Goal: Task Accomplishment & Management: Manage account settings

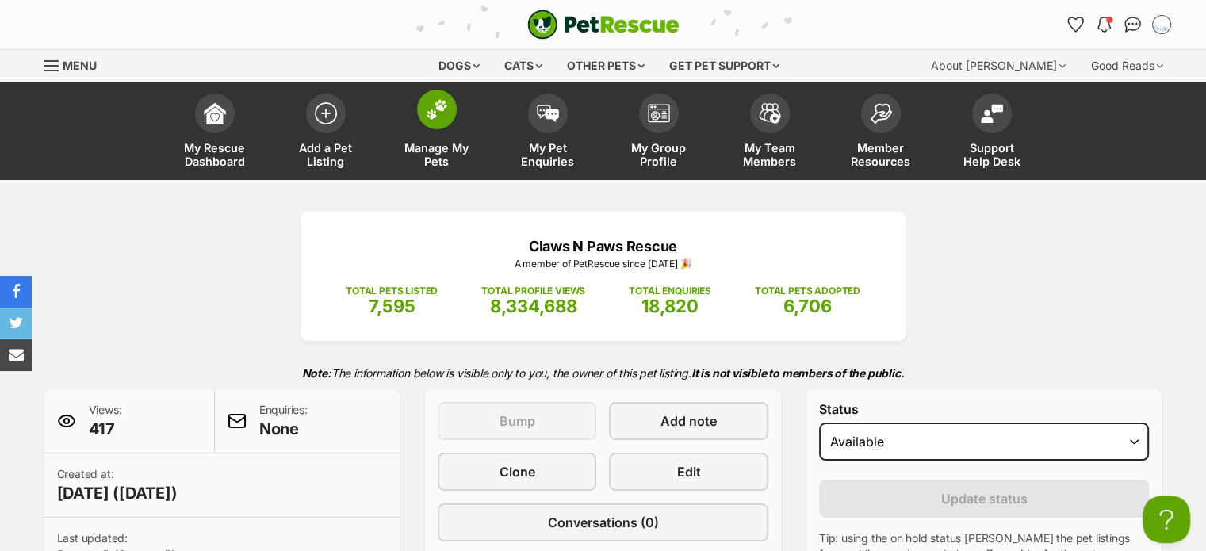
click at [463, 130] on link "Manage My Pets" at bounding box center [436, 133] width 111 height 94
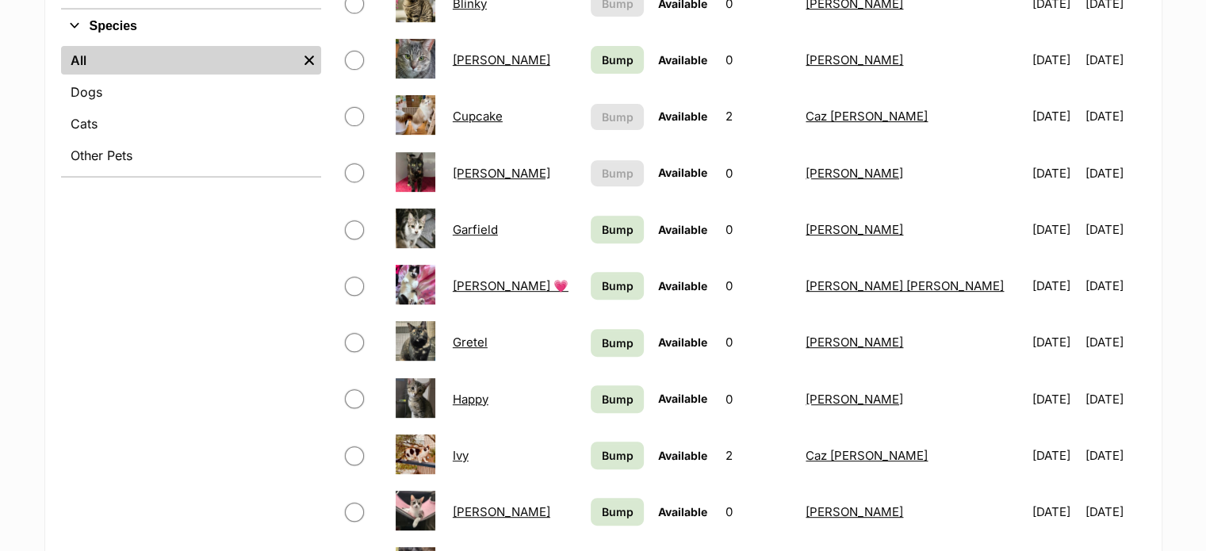
scroll to position [623, 0]
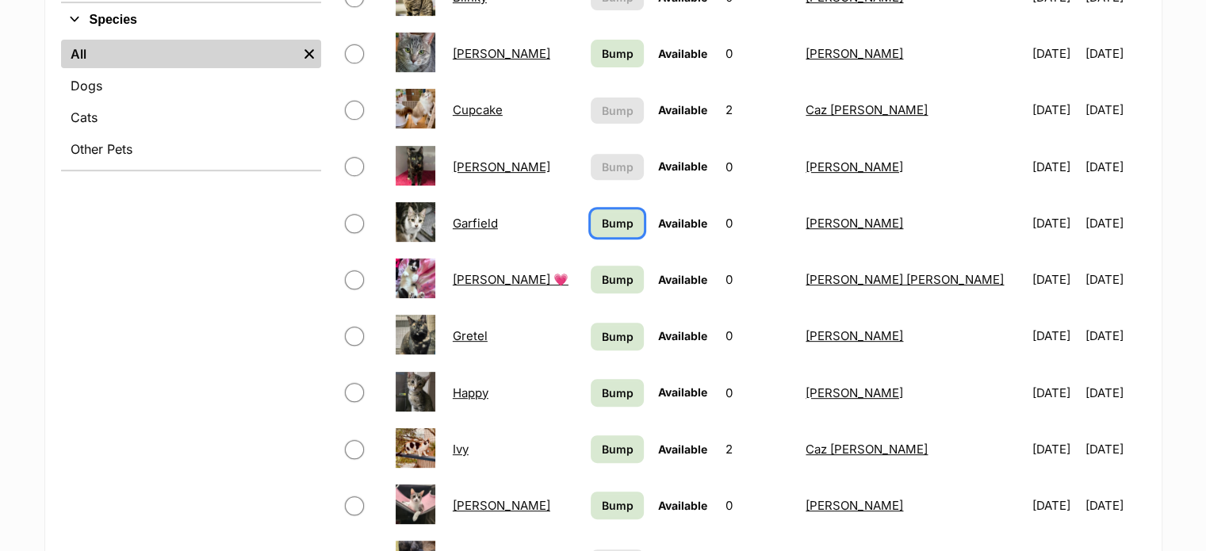
click at [602, 215] on span "Bump" at bounding box center [618, 223] width 32 height 17
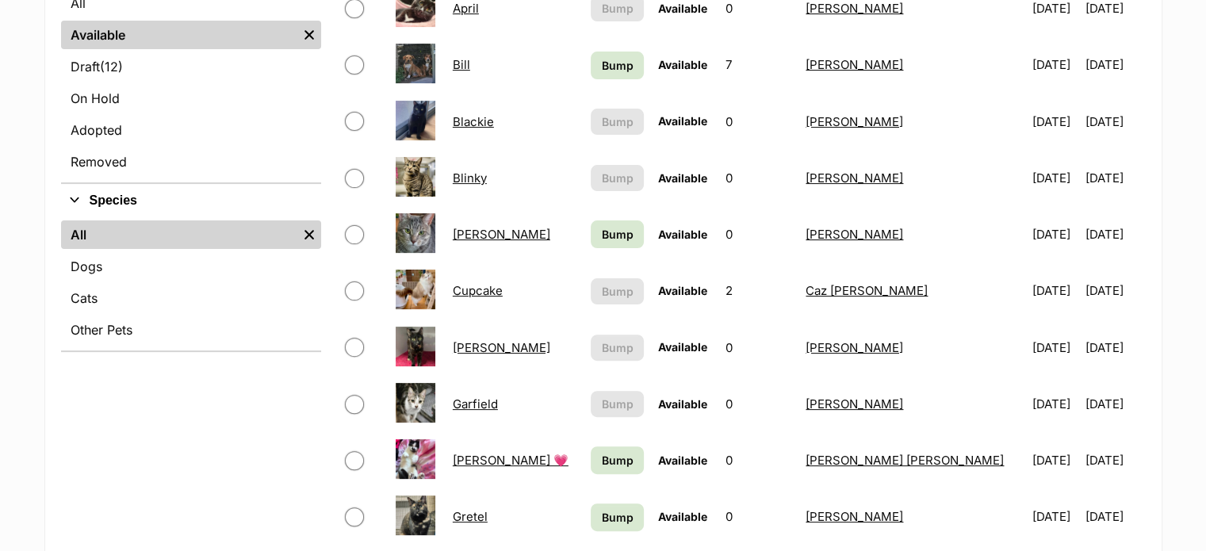
scroll to position [444, 0]
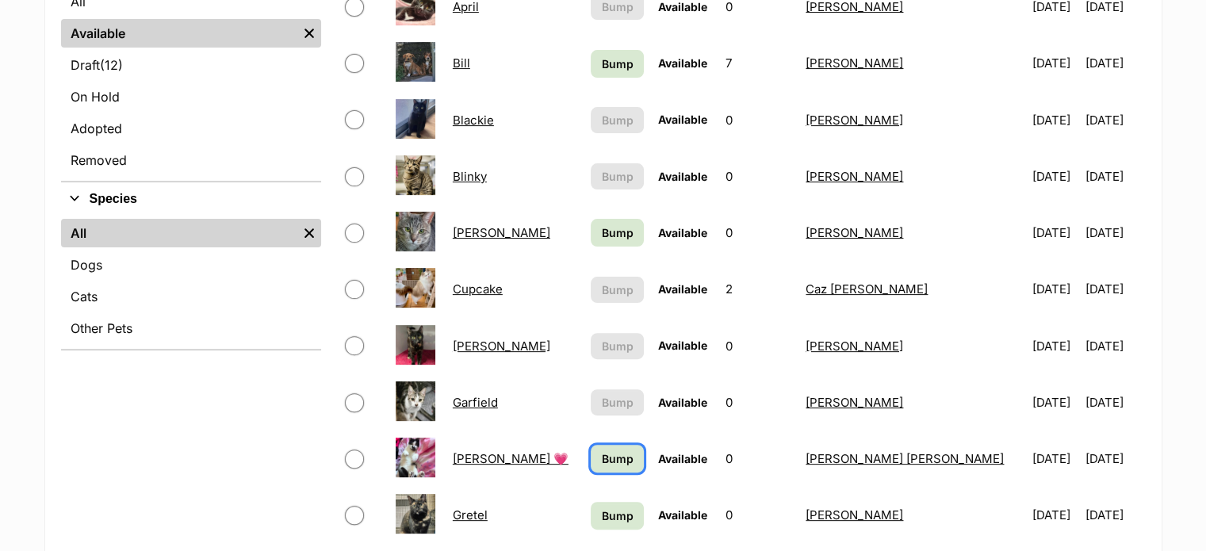
click at [602, 450] on span "Bump" at bounding box center [618, 458] width 32 height 17
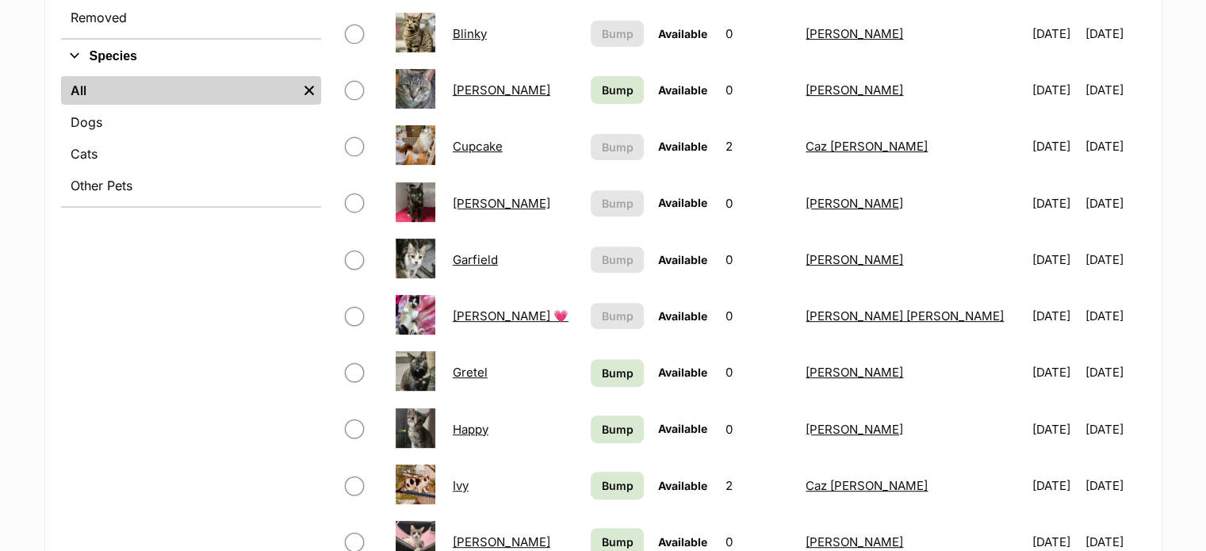
scroll to position [603, 0]
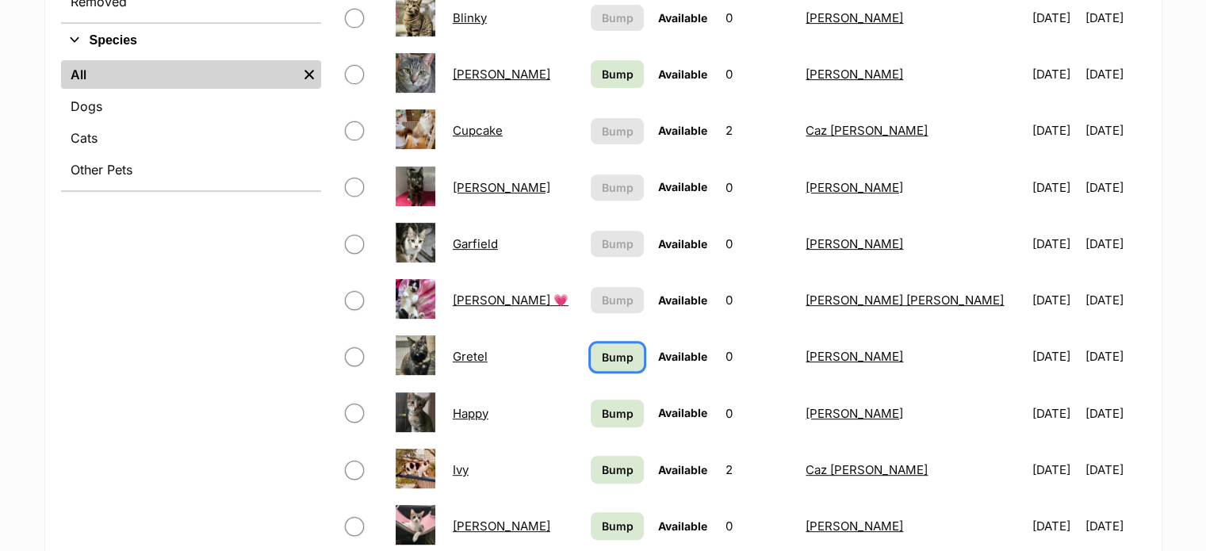
click at [612, 353] on span "Bump" at bounding box center [618, 357] width 32 height 17
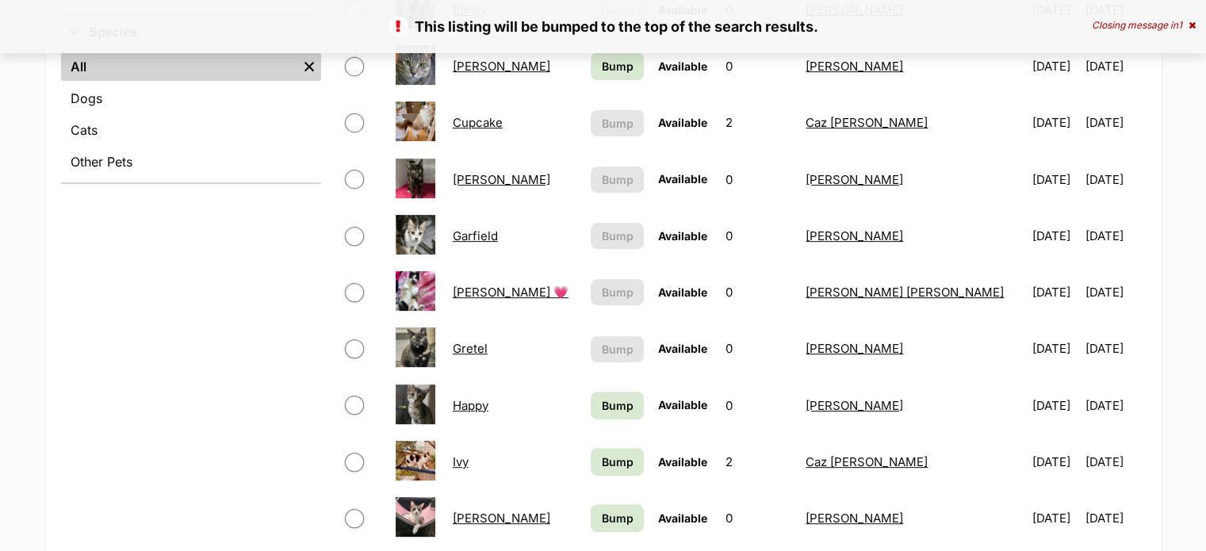
scroll to position [614, 0]
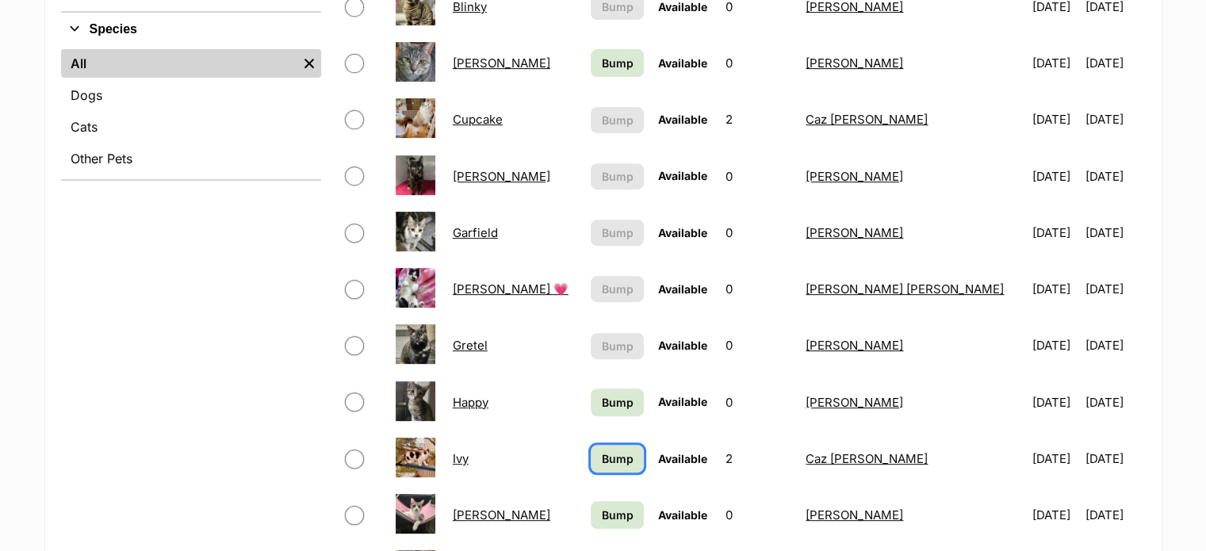
click at [603, 453] on span "Bump" at bounding box center [618, 458] width 32 height 17
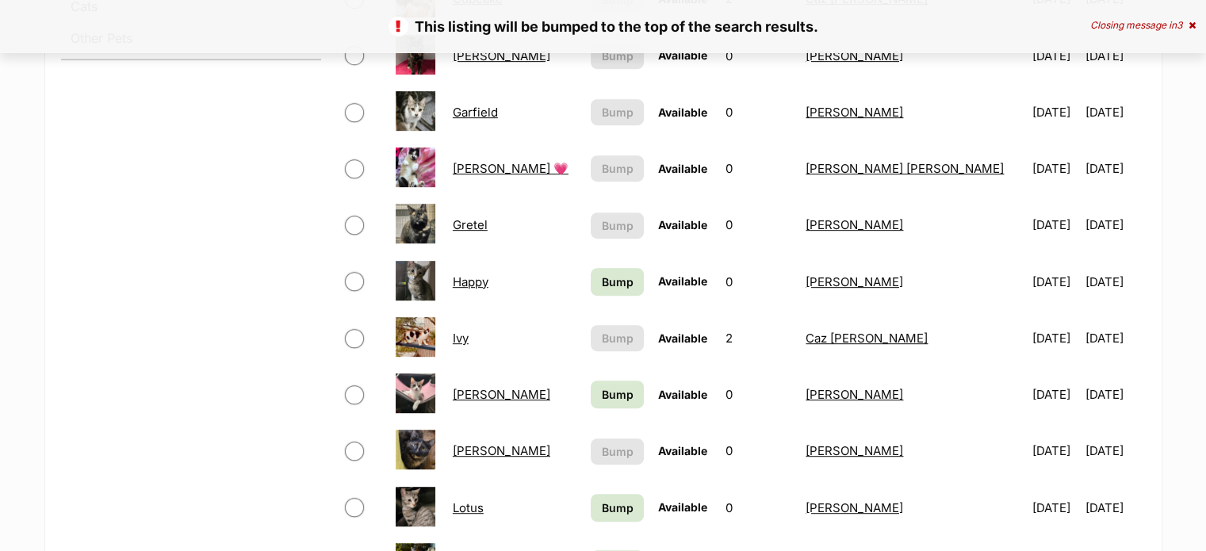
scroll to position [737, 0]
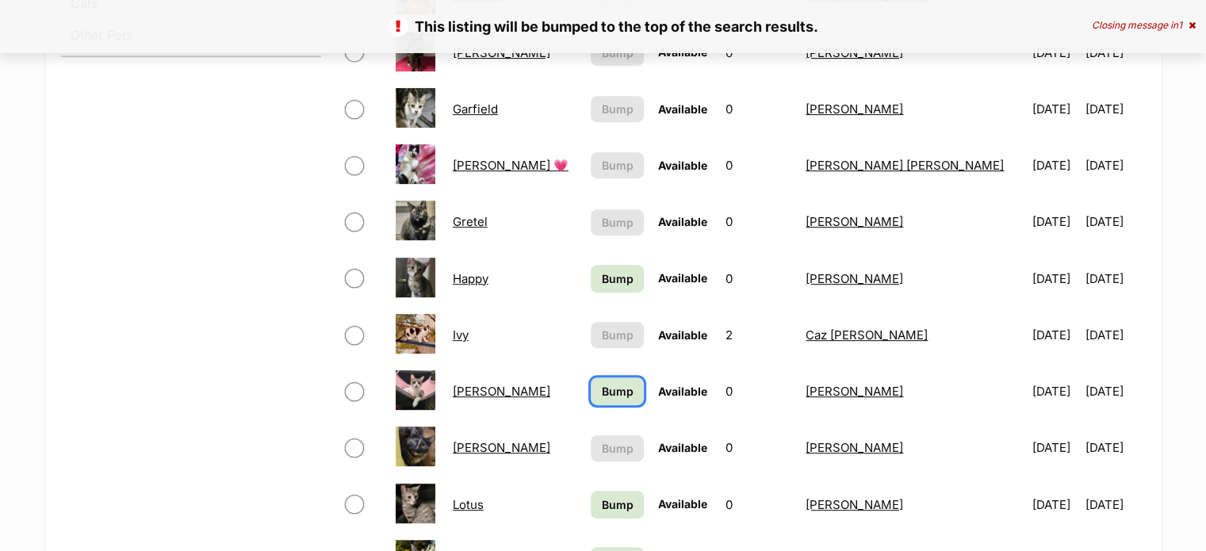
click at [602, 389] on span "Bump" at bounding box center [618, 391] width 32 height 17
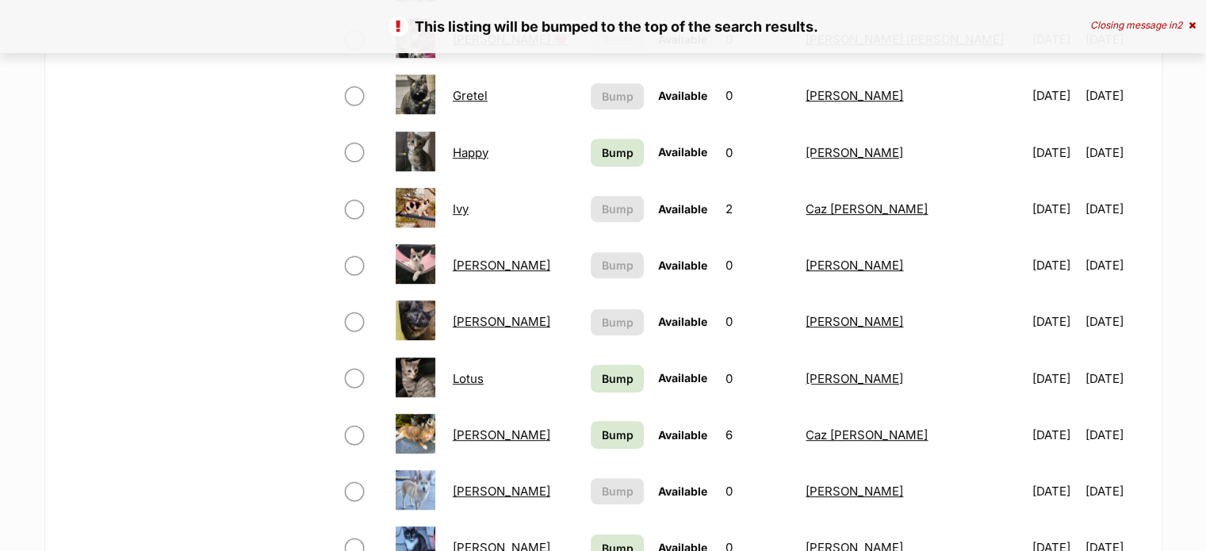
scroll to position [898, 0]
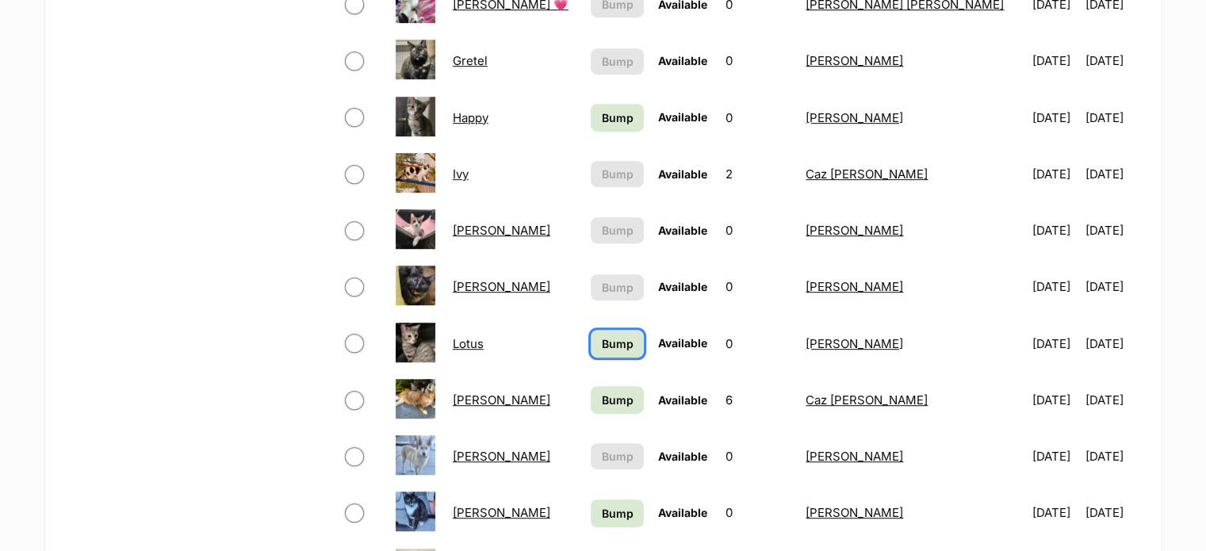
click at [602, 339] on span "Bump" at bounding box center [618, 343] width 32 height 17
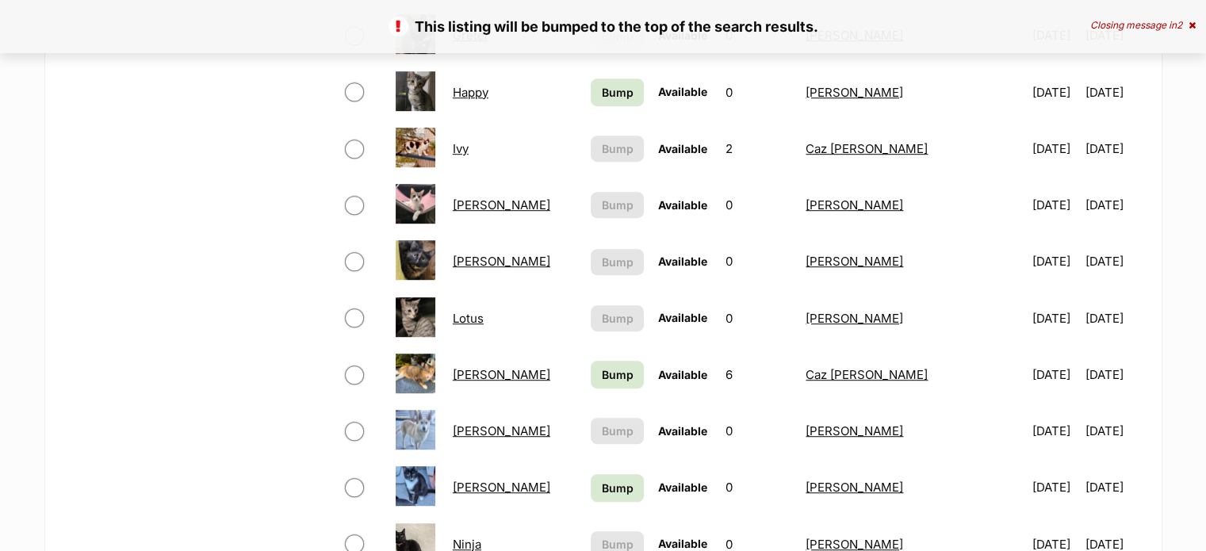
scroll to position [949, 0]
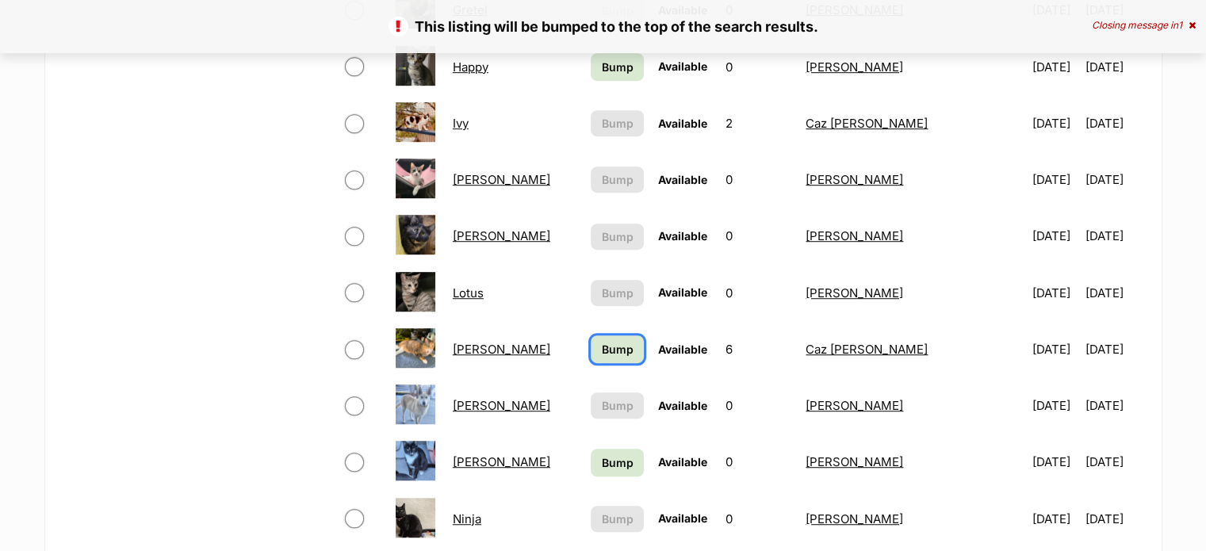
click at [602, 343] on span "Bump" at bounding box center [618, 349] width 32 height 17
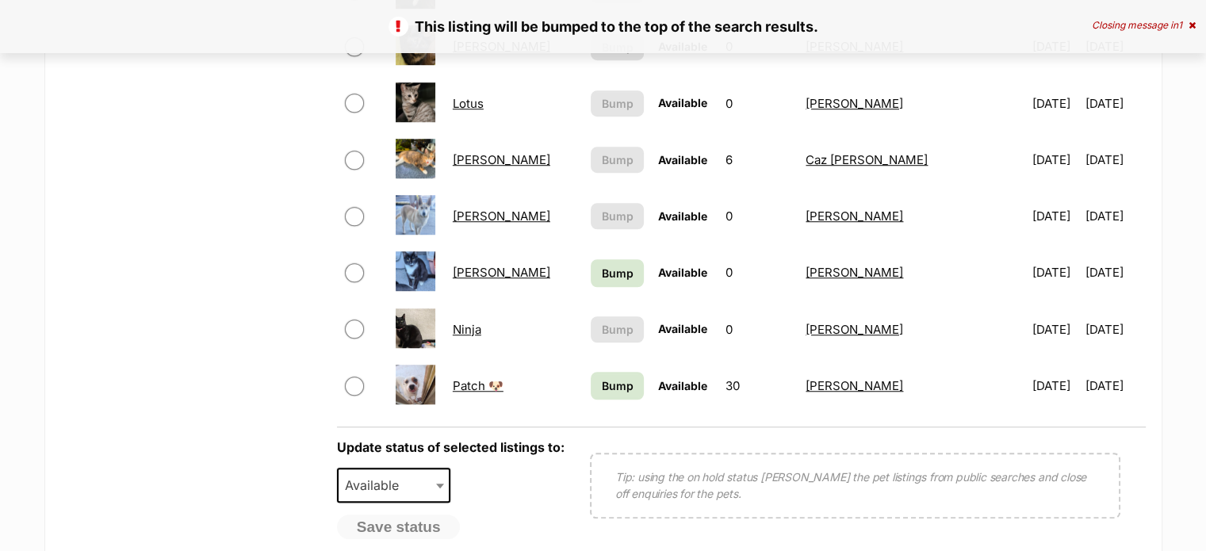
scroll to position [1142, 0]
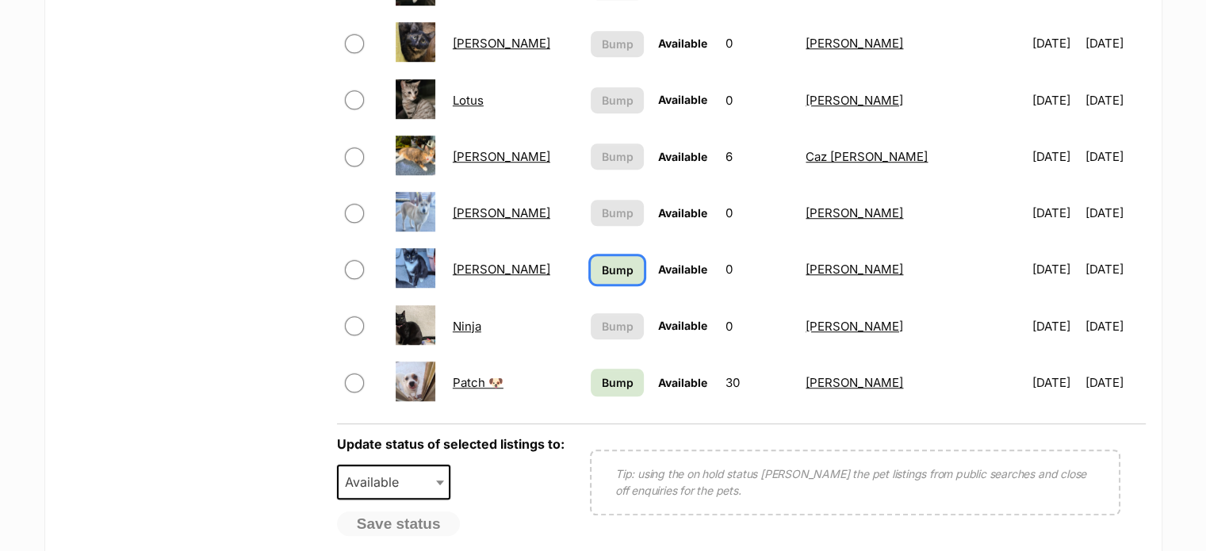
click at [604, 271] on span "Bump" at bounding box center [618, 270] width 32 height 17
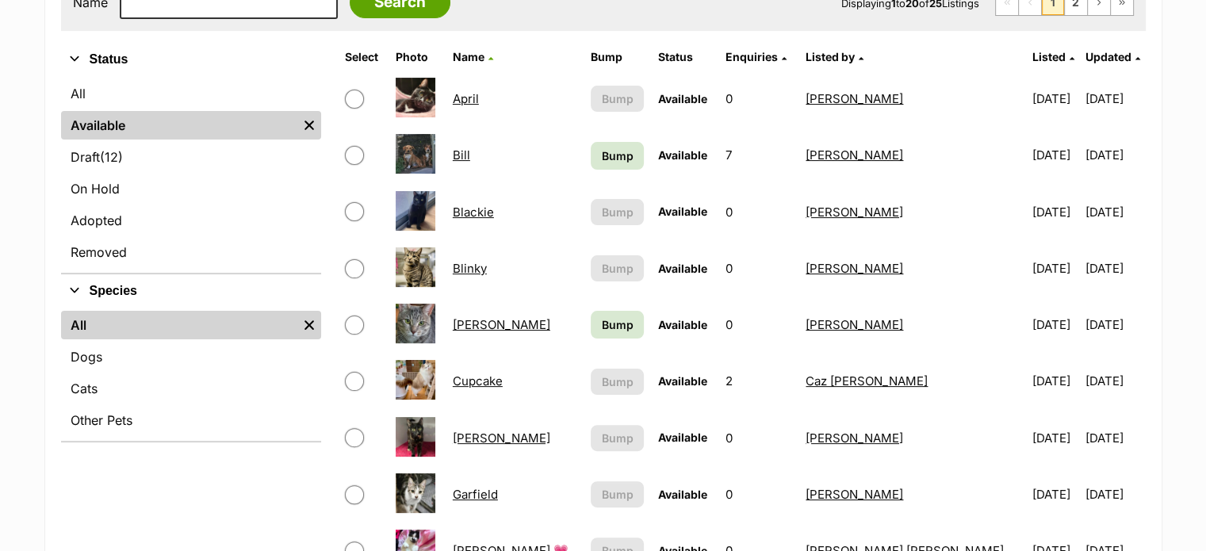
scroll to position [298, 0]
